Goal: Check status: Check status

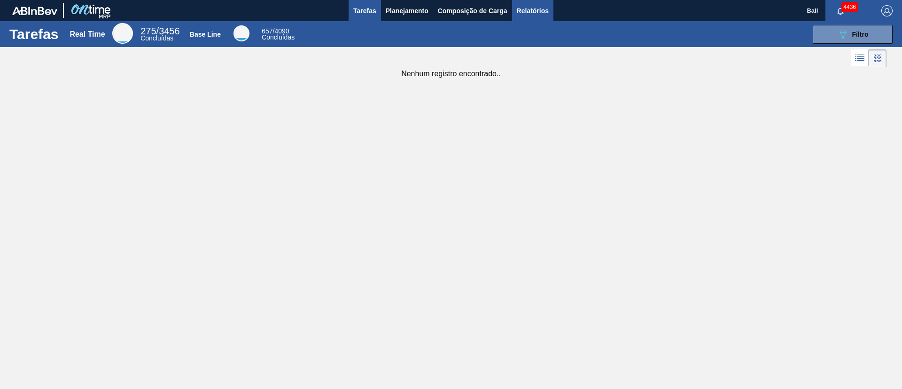
click at [539, 15] on span "Relatórios" at bounding box center [533, 10] width 32 height 11
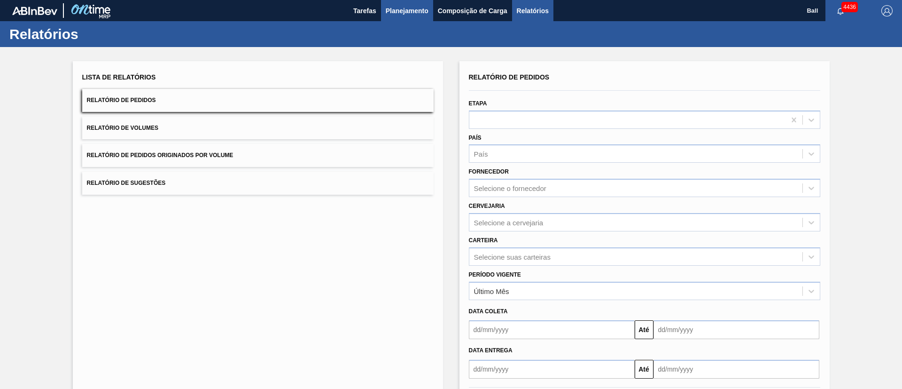
click at [405, 15] on span "Planejamento" at bounding box center [407, 10] width 43 height 11
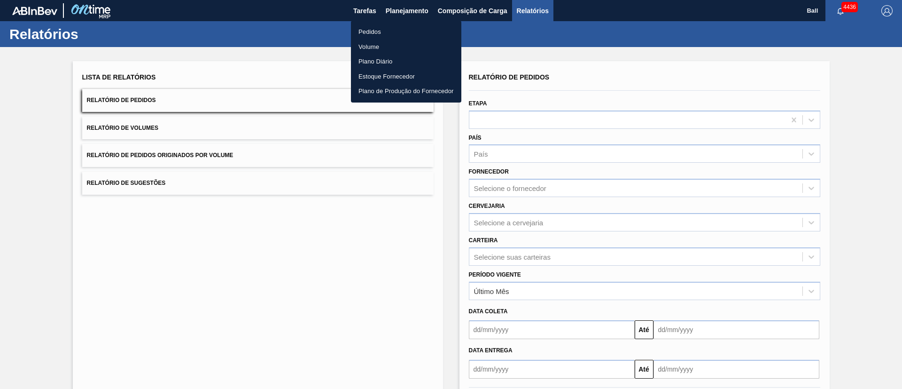
click at [381, 31] on li "Pedidos" at bounding box center [406, 31] width 110 height 15
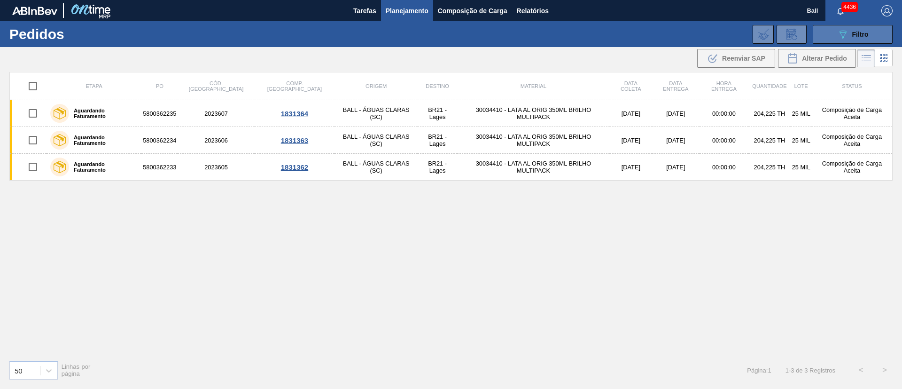
click at [845, 34] on icon at bounding box center [843, 35] width 7 height 8
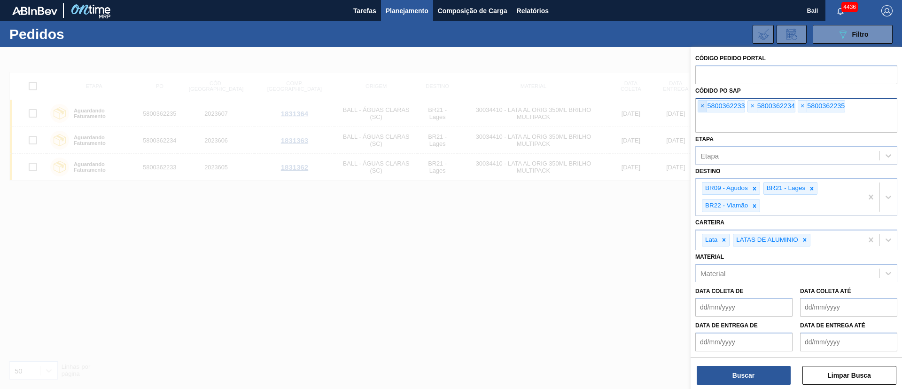
click at [703, 109] on span "×" at bounding box center [702, 106] width 9 height 11
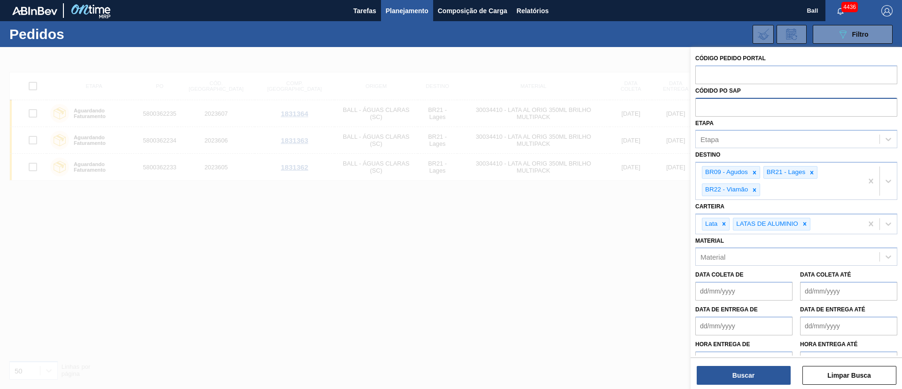
click at [703, 109] on input "text" at bounding box center [797, 107] width 202 height 18
click at [402, 5] on span "Planejamento" at bounding box center [407, 10] width 43 height 11
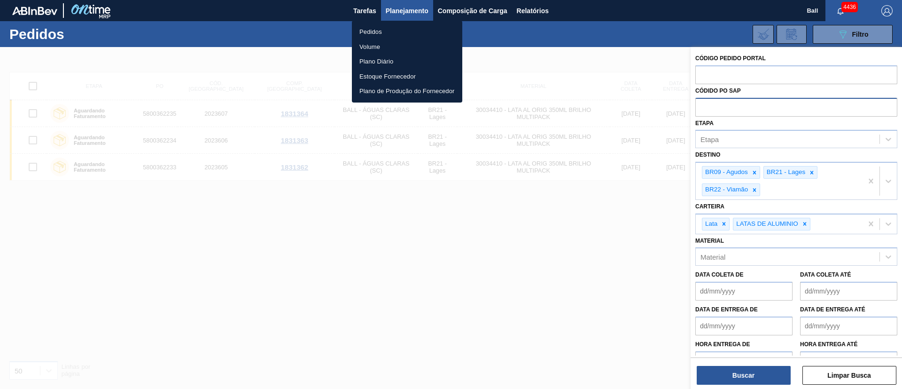
click at [380, 44] on li "Volume" at bounding box center [407, 46] width 110 height 15
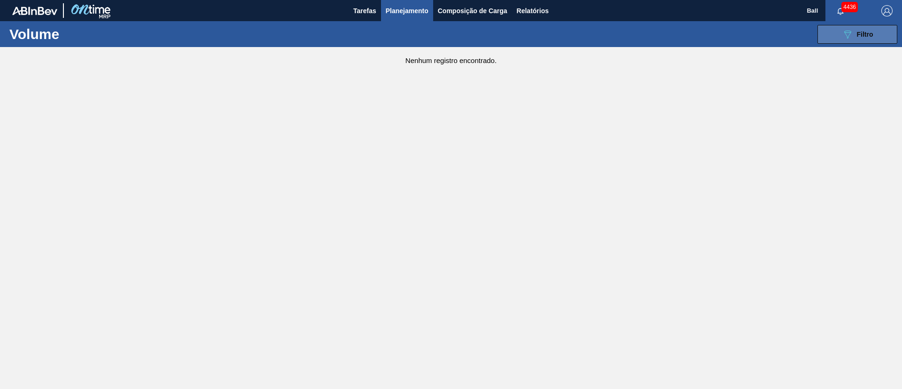
click at [836, 29] on button "089F7B8B-B2A5-4AFE-B5C0-19BA573D28AC Filtro" at bounding box center [858, 34] width 80 height 19
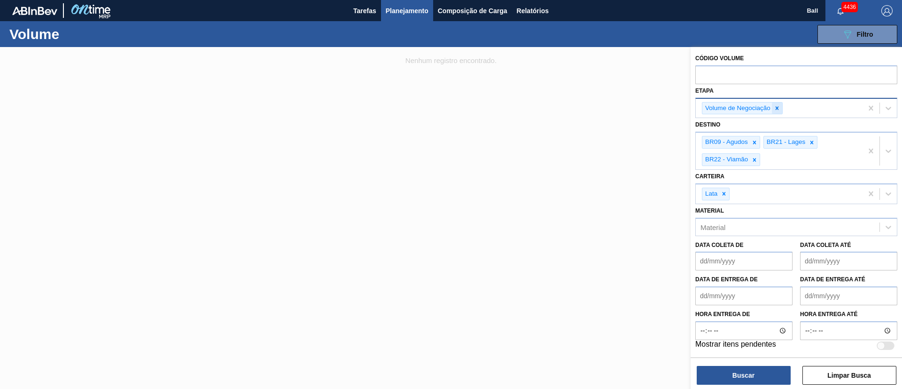
click at [780, 109] on icon at bounding box center [777, 108] width 7 height 7
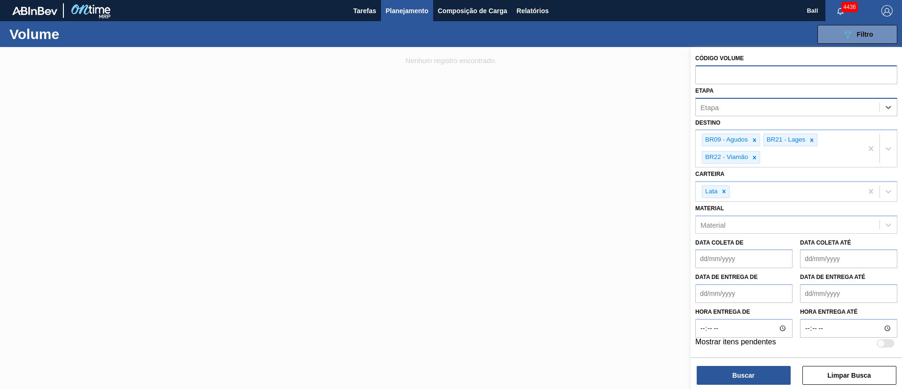
click at [740, 73] on input "text" at bounding box center [797, 74] width 202 height 18
paste input "V620201"
click at [707, 72] on input "V620201" at bounding box center [797, 74] width 202 height 18
type input "620201"
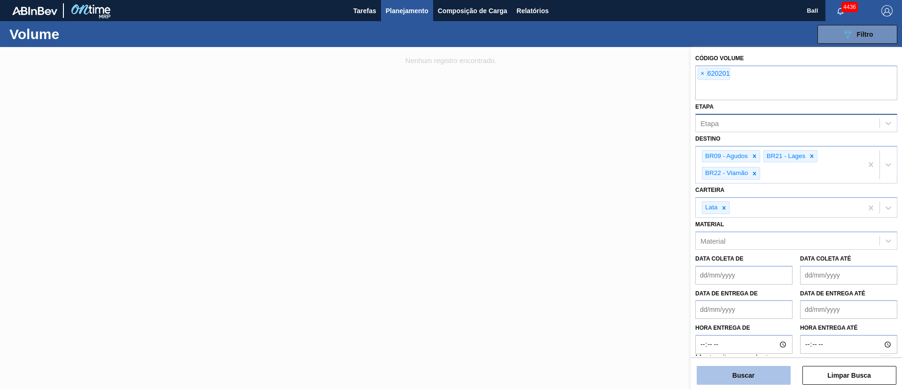
click at [749, 372] on button "Buscar" at bounding box center [744, 375] width 94 height 19
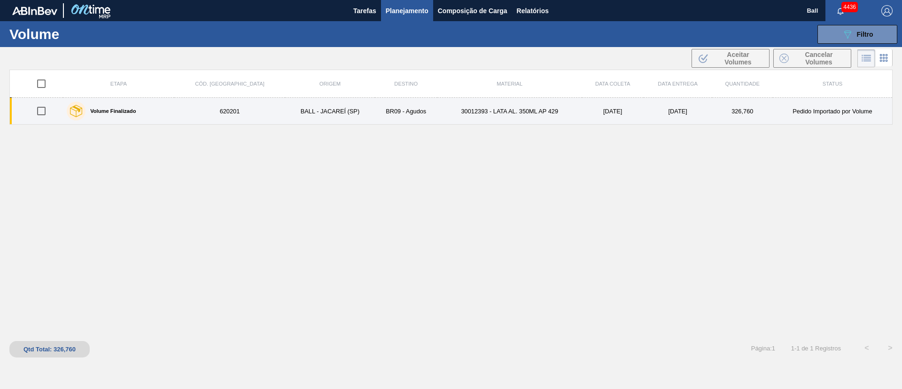
click at [493, 99] on td "30012393 - LATA AL. 350ML AP 429" at bounding box center [510, 111] width 145 height 27
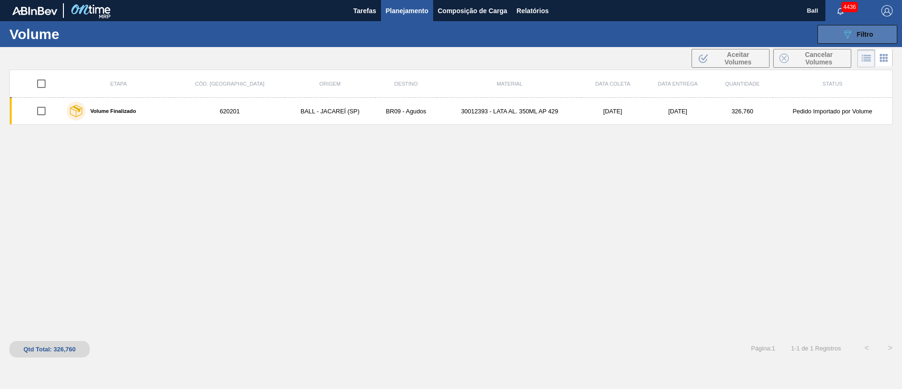
click at [846, 31] on icon at bounding box center [848, 35] width 7 height 8
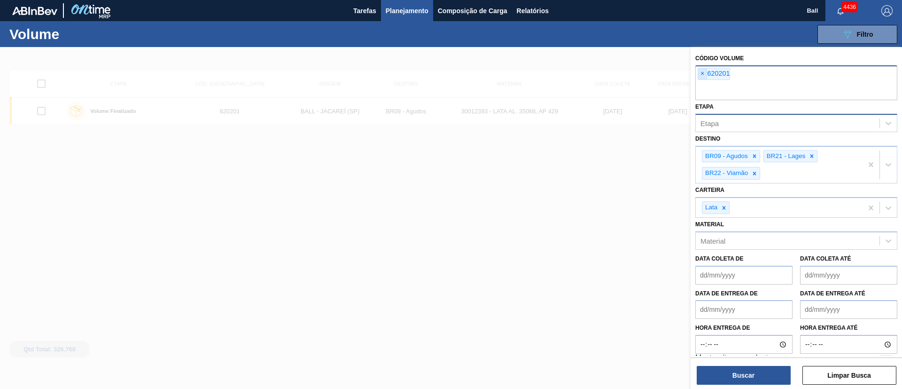
click at [703, 74] on span "×" at bounding box center [702, 73] width 9 height 11
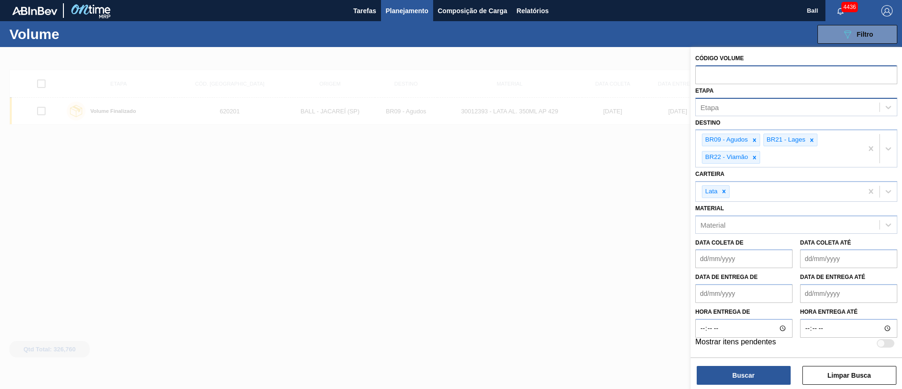
paste input "V619666"
click at [706, 74] on input "V619666" at bounding box center [797, 74] width 202 height 18
type input "619666"
click at [741, 370] on button "Buscar" at bounding box center [744, 375] width 94 height 19
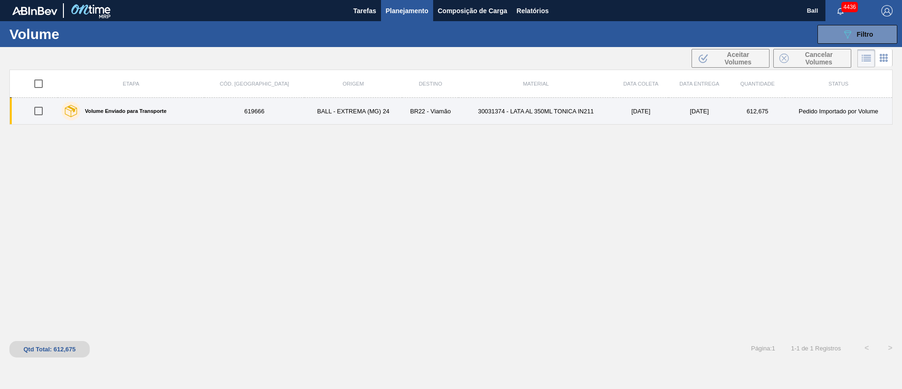
click at [496, 112] on td "30031374 - LATA AL 350ML TONICA IN211" at bounding box center [536, 111] width 155 height 27
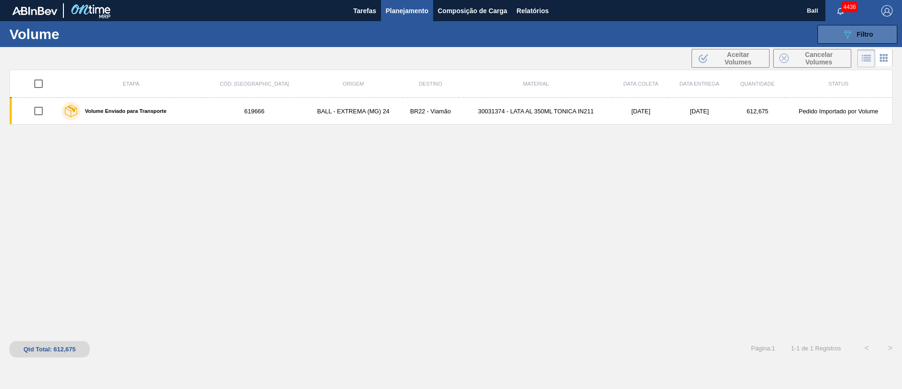
click at [839, 32] on button "089F7B8B-B2A5-4AFE-B5C0-19BA573D28AC Filtro" at bounding box center [858, 34] width 80 height 19
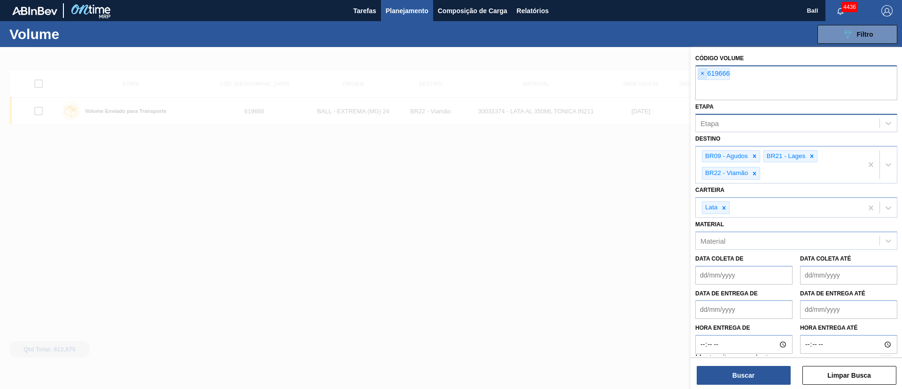
click at [704, 77] on span "×" at bounding box center [702, 73] width 9 height 11
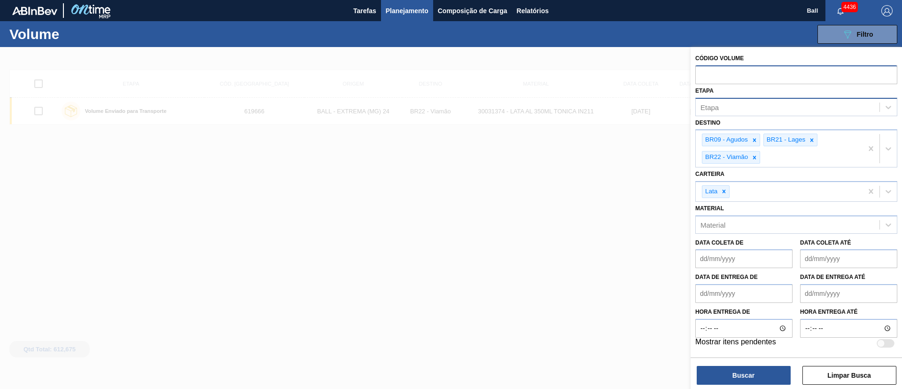
paste input "V620259"
click at [706, 72] on input "V620259" at bounding box center [797, 74] width 202 height 18
click at [738, 77] on input "620259" at bounding box center [797, 74] width 202 height 18
type input "620259"
click at [754, 367] on button "Buscar" at bounding box center [744, 375] width 94 height 19
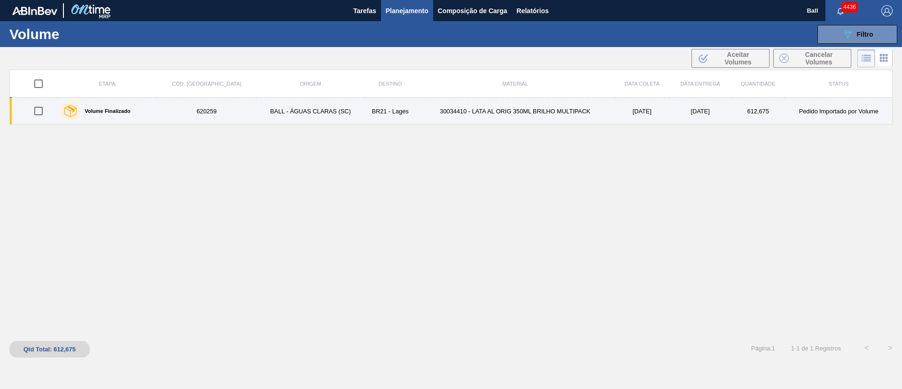
click at [426, 113] on td "30034410 - LATA AL ORIG 350ML BRILHO MULTIPACK" at bounding box center [515, 111] width 199 height 27
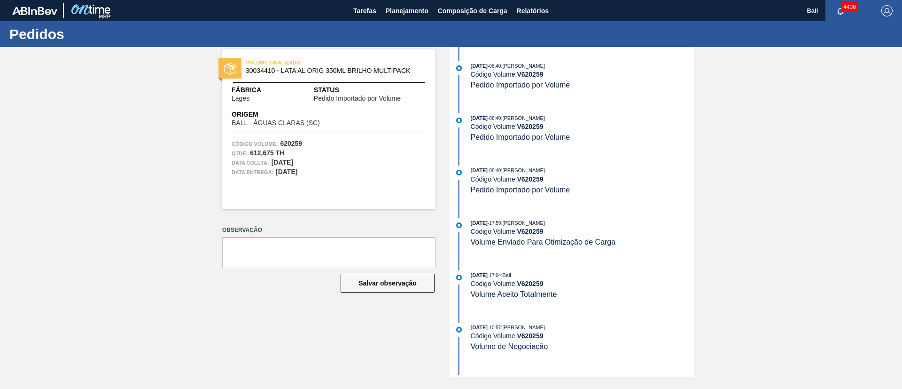
scroll to position [36, 0]
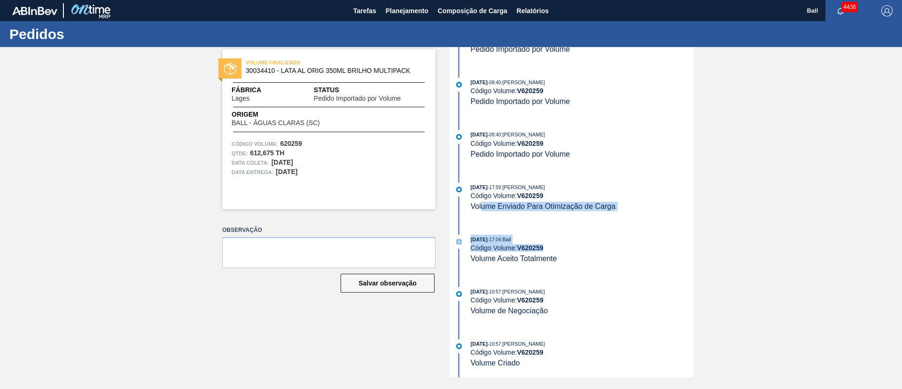
drag, startPoint x: 574, startPoint y: 257, endPoint x: 481, endPoint y: 219, distance: 100.8
click at [481, 219] on div "04/09/2025 - 08:40 : BRUNO DE MELLO DUARTE Código Volume: V 620259 Pedido Impor…" at bounding box center [573, 176] width 242 height 330
click at [623, 259] on div "03/09/2025 - 17:04 : Ball Código Volume: V 620259 Volume Aceito Totalmente" at bounding box center [582, 249] width 223 height 29
click at [599, 203] on span "Volume Enviado Para Otimização de Carga" at bounding box center [543, 206] width 145 height 8
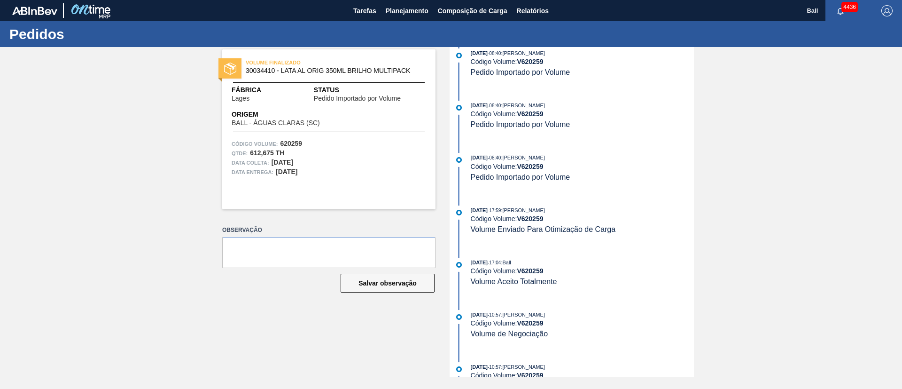
scroll to position [0, 0]
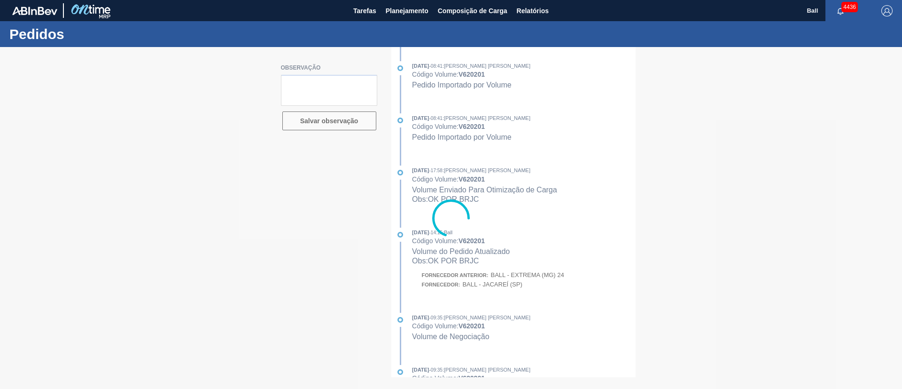
click at [555, 258] on div at bounding box center [451, 218] width 902 height 342
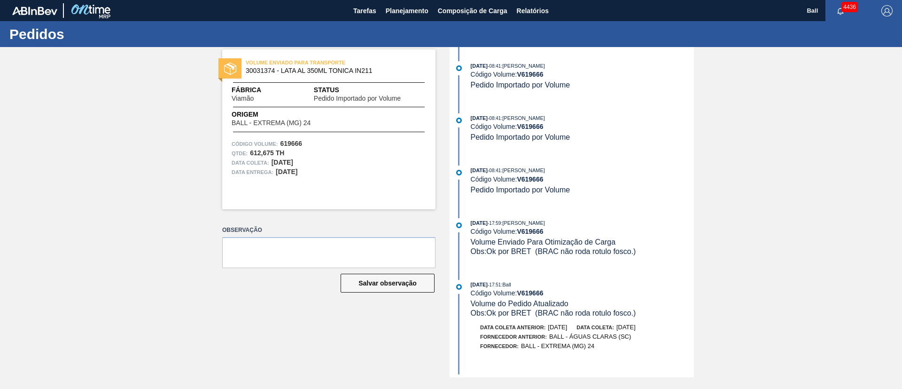
click at [577, 148] on div "04/09/2025 - 08:41 : BRUNO DE MELLO DUARTE Código Volume: V 619666 Pedido Impor…" at bounding box center [573, 132] width 242 height 38
click at [411, 7] on span "Planejamento" at bounding box center [407, 10] width 43 height 11
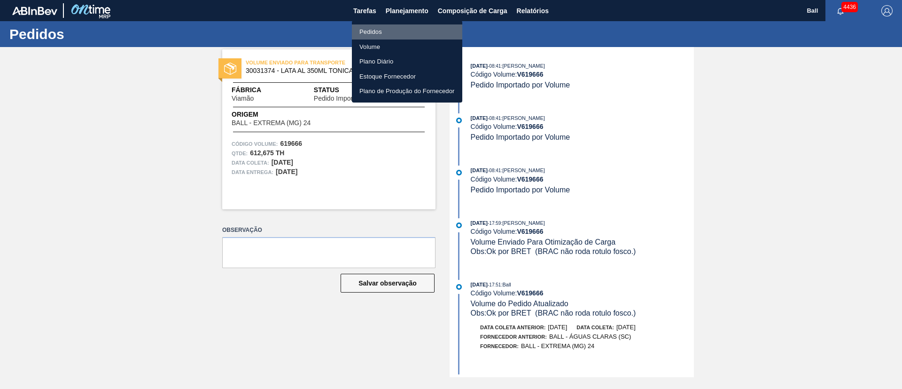
click at [373, 30] on li "Pedidos" at bounding box center [407, 31] width 110 height 15
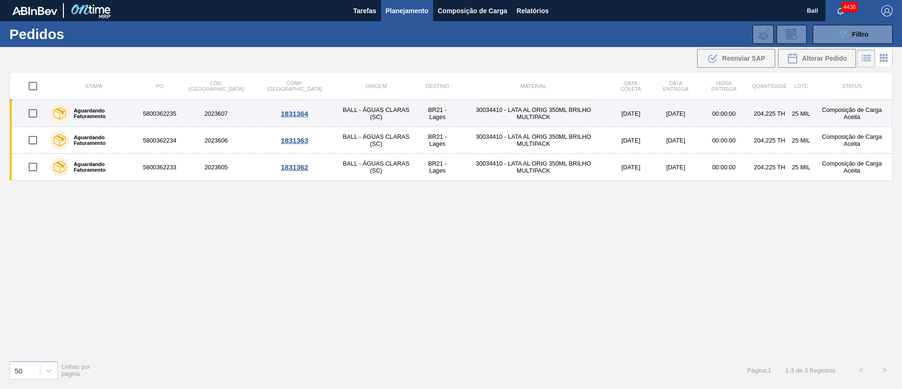
click at [610, 116] on td "[DATE]" at bounding box center [631, 113] width 42 height 27
